Goal: Information Seeking & Learning: Find specific fact

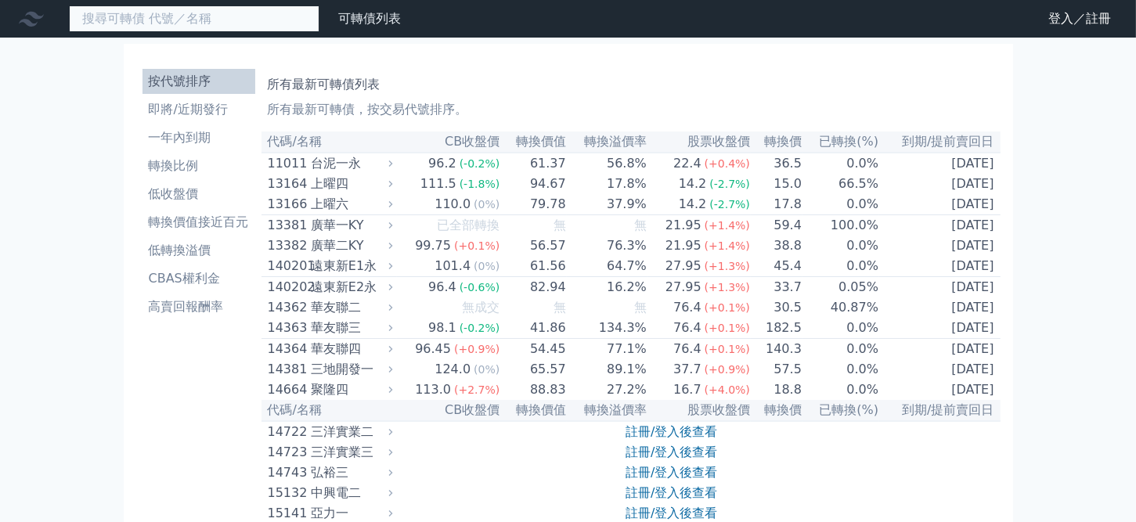
click at [123, 22] on input at bounding box center [194, 18] width 251 height 27
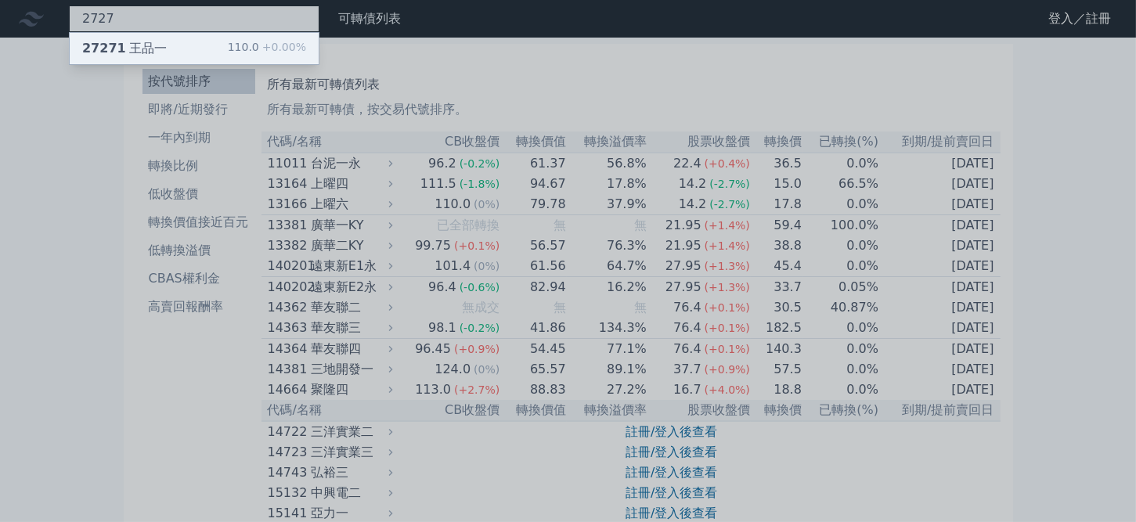
type input "2727"
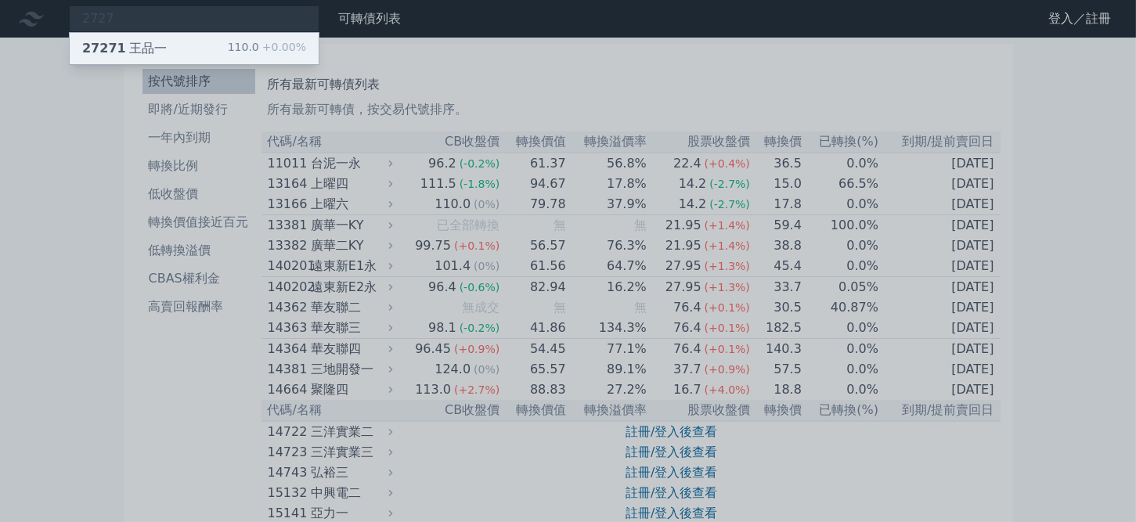
click at [219, 43] on div "27271 [PERSON_NAME] 110.0 +0.00%" at bounding box center [194, 48] width 249 height 31
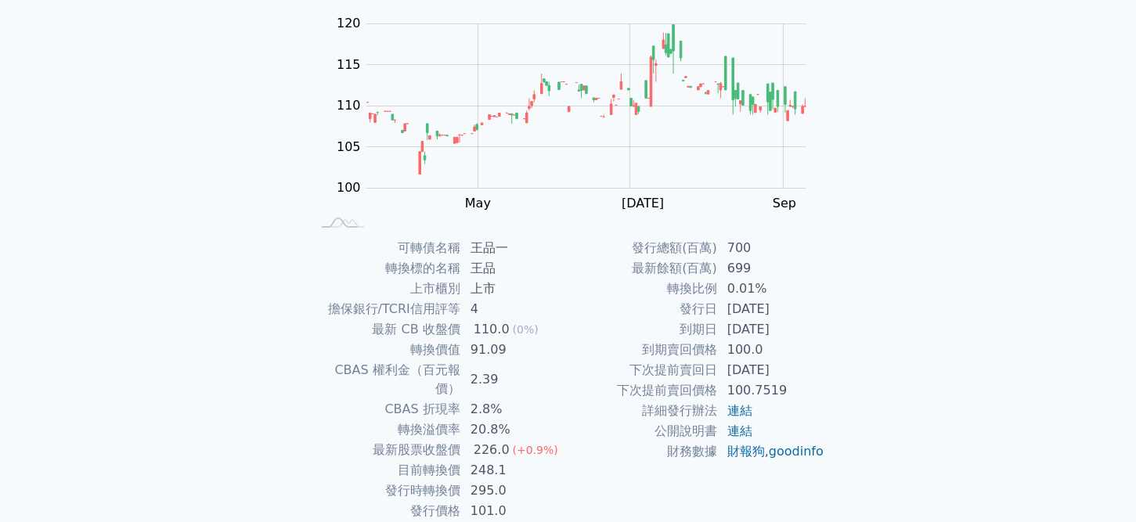
scroll to position [157, 0]
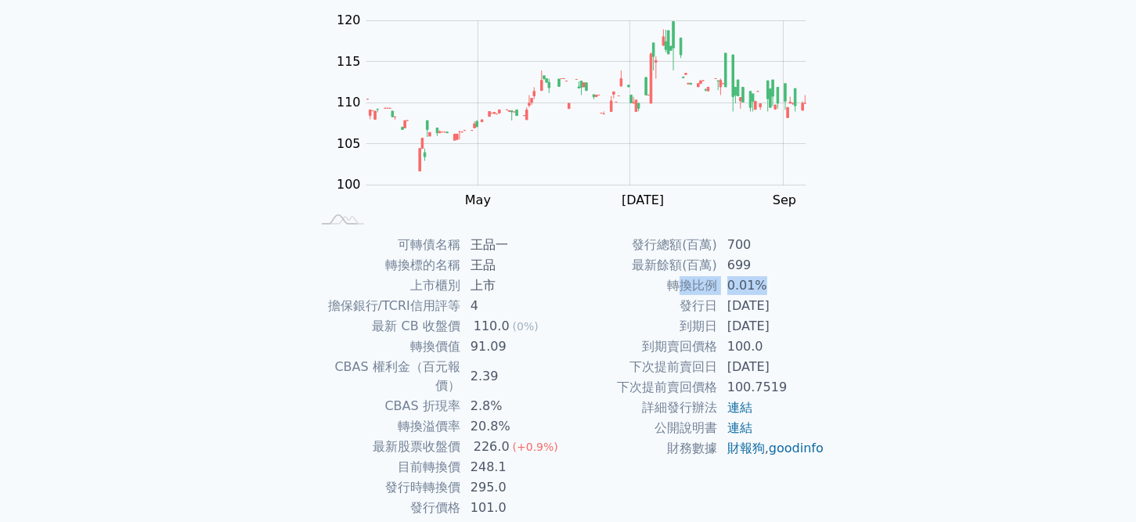
drag, startPoint x: 677, startPoint y: 284, endPoint x: 782, endPoint y: 284, distance: 105.7
click at [782, 284] on tr "轉換比例 0.01%" at bounding box center [697, 286] width 257 height 20
click at [629, 309] on td "發行日" at bounding box center [644, 306] width 150 height 20
drag, startPoint x: 677, startPoint y: 306, endPoint x: 806, endPoint y: 359, distance: 139.8
click at [806, 359] on tbody "發行總額(百萬) 700 最新餘額(百萬) 699 轉換比例 0.01% 發行日 [DATE] 到期日 [DATE] 到期賣回價格 100.0 下次提前賣回日…" at bounding box center [697, 347] width 257 height 224
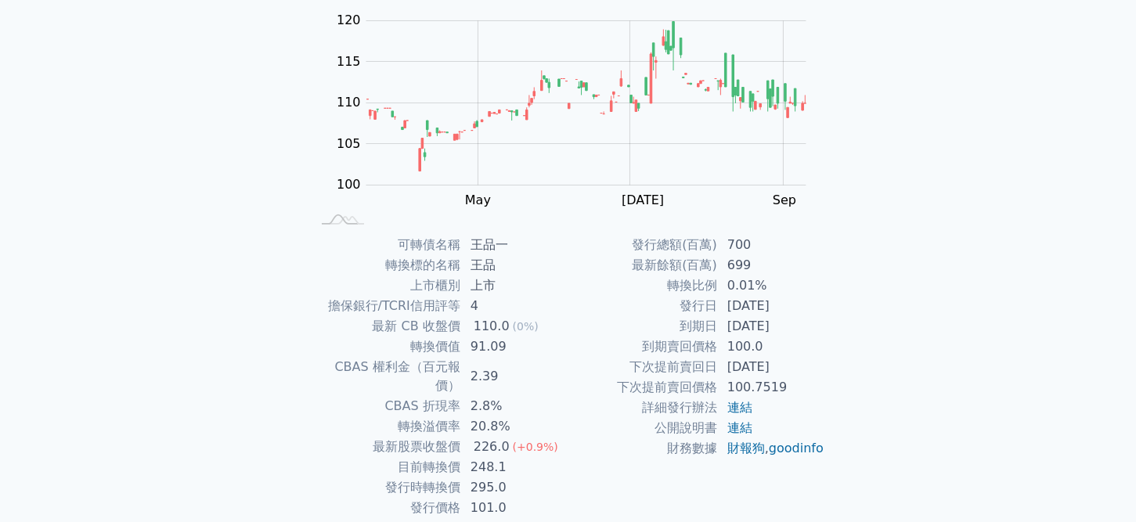
copy tbody "發行日 [DATE] 到期日 [DATE] 到期賣回價格 100.0 下次提前賣回日 [DATE]"
drag, startPoint x: 649, startPoint y: 280, endPoint x: 782, endPoint y: 287, distance: 133.3
click at [782, 287] on tr "轉換比例 0.01%" at bounding box center [697, 286] width 257 height 20
copy tr "轉換比例 0.01%"
drag, startPoint x: 1086, startPoint y: 0, endPoint x: 201, endPoint y: 127, distance: 894.0
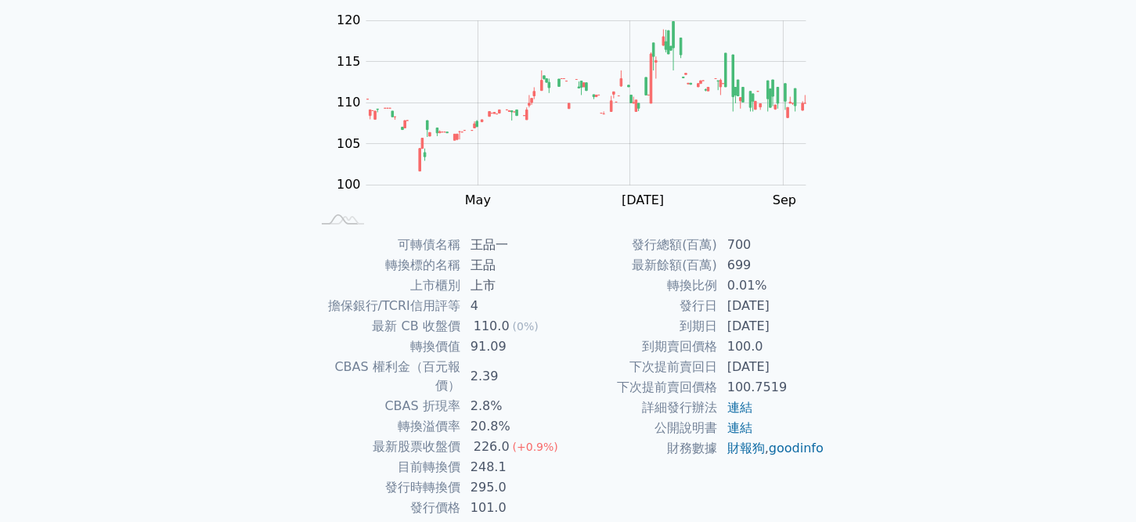
click at [201, 127] on div "可轉債列表 財務數據 可轉債列表 財務數據 登入／註冊 登入／註冊 可轉債列表 › 27271 [PERSON_NAME] 27271 [PERSON_NAM…" at bounding box center [568, 215] width 1136 height 744
